Goal: Navigation & Orientation: Find specific page/section

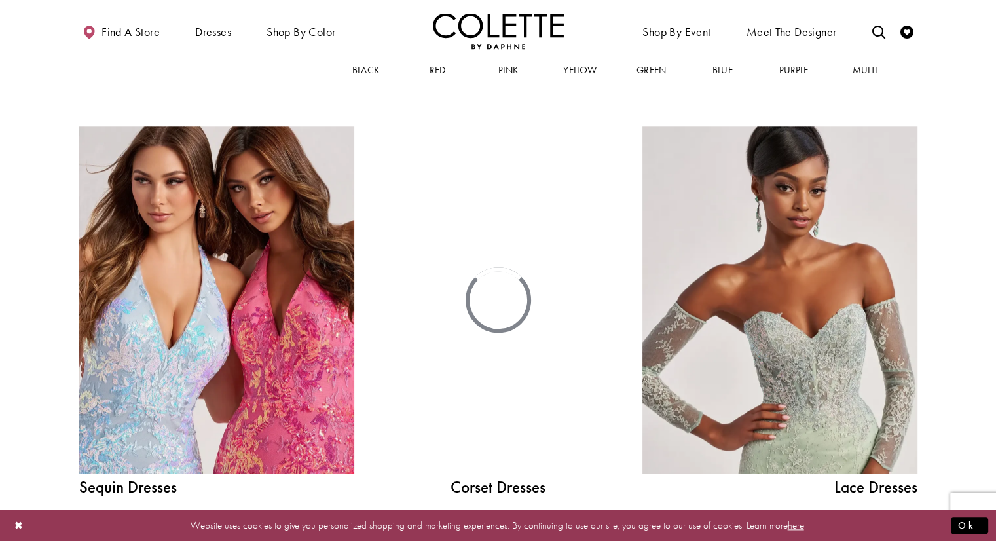
scroll to position [1244, 0]
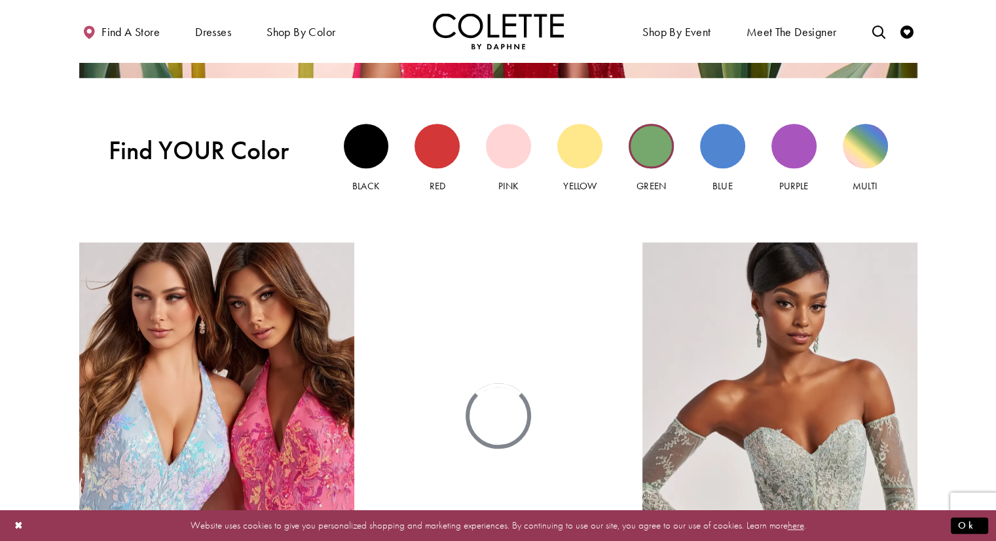
click at [649, 150] on div "Green view" at bounding box center [651, 146] width 45 height 45
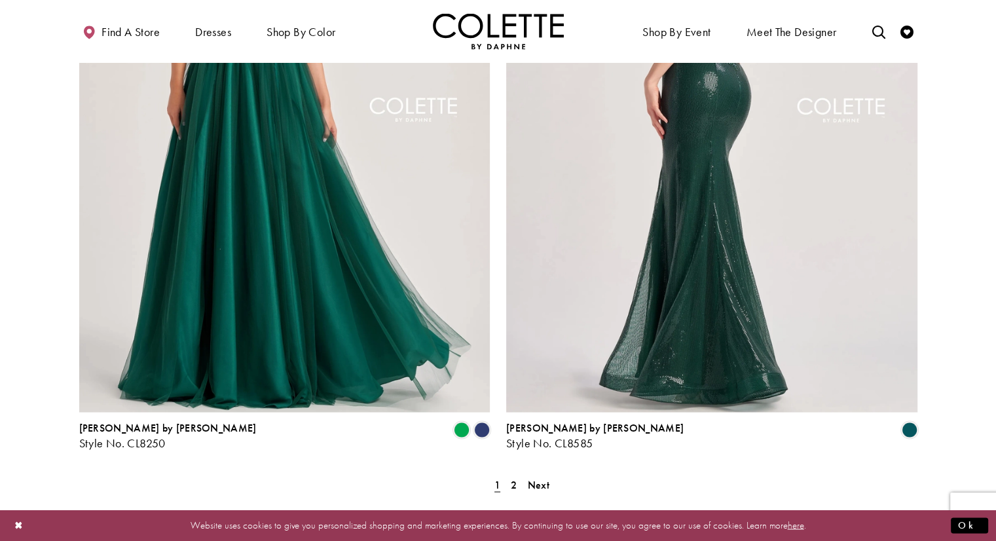
scroll to position [2357, 0]
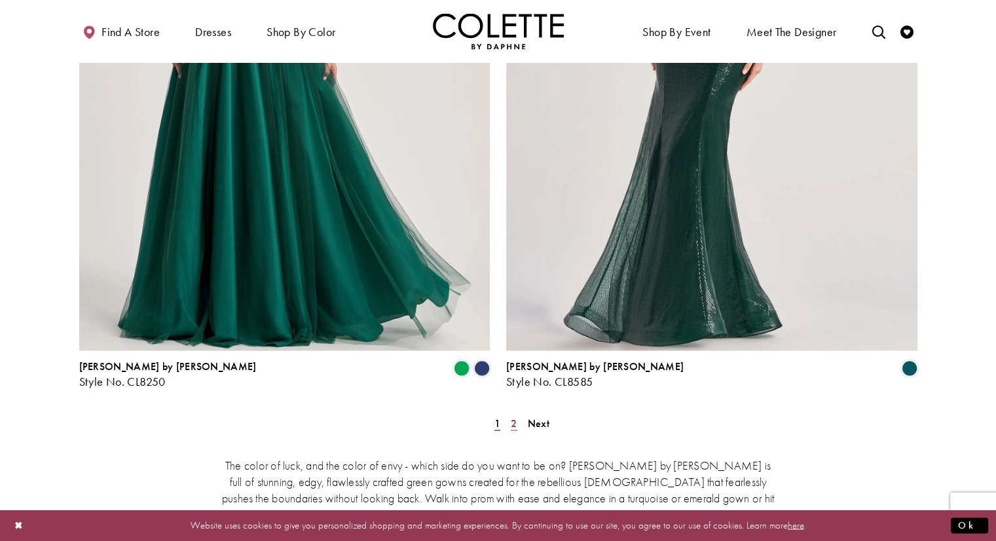
click at [515, 416] on span "2" at bounding box center [514, 423] width 6 height 14
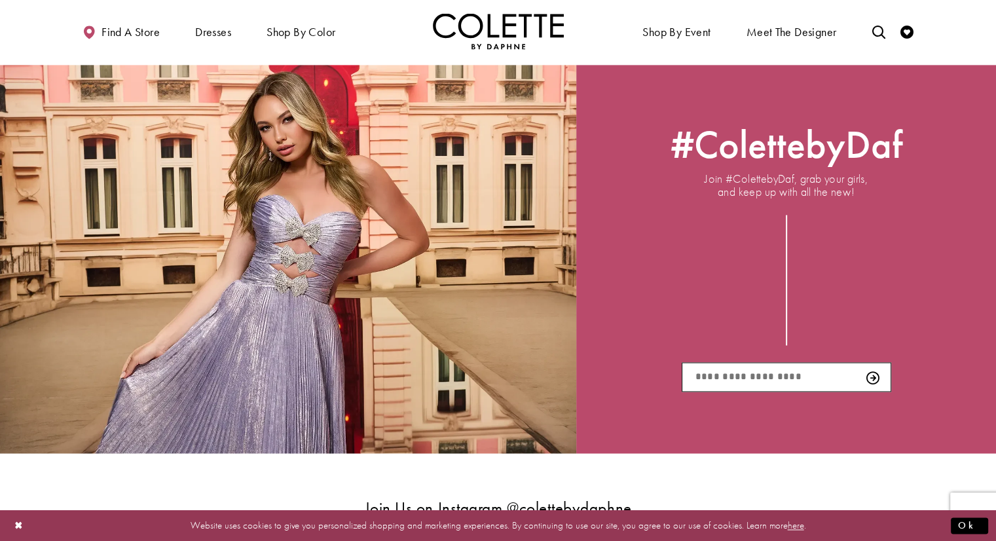
scroll to position [1799, 0]
